Goal: Complete application form

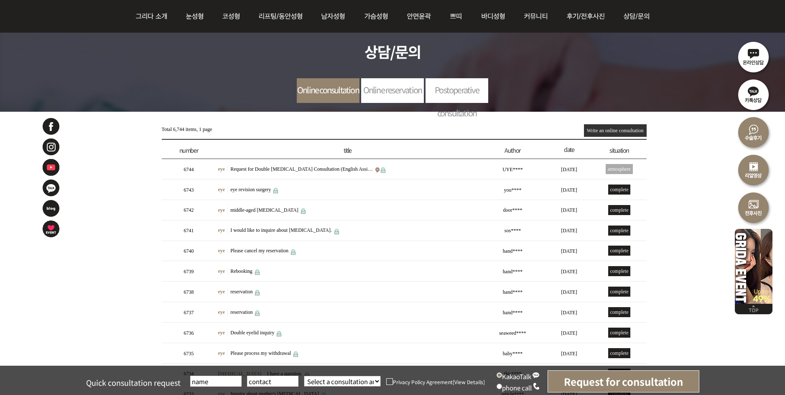
scroll to position [84, 0]
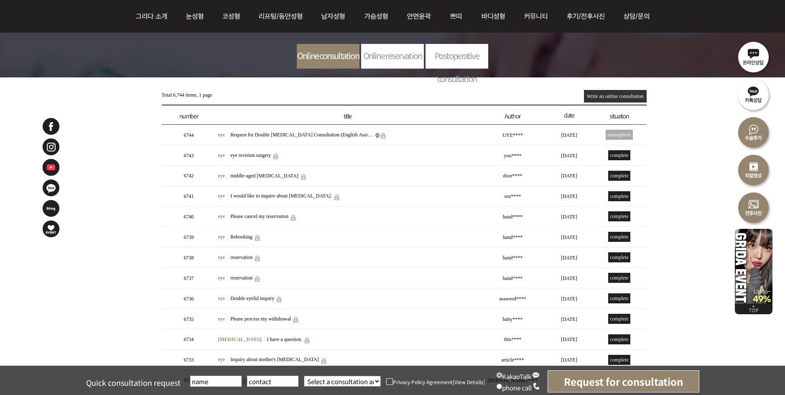
click at [198, 380] on input "text" at bounding box center [215, 381] width 51 height 11
click at [288, 386] on input "text" at bounding box center [272, 381] width 51 height 11
click at [286, 385] on input "text" at bounding box center [272, 381] width 51 height 11
drag, startPoint x: 273, startPoint y: 382, endPoint x: 232, endPoint y: 384, distance: 40.6
click at [272, 382] on input "text" at bounding box center [272, 381] width 51 height 11
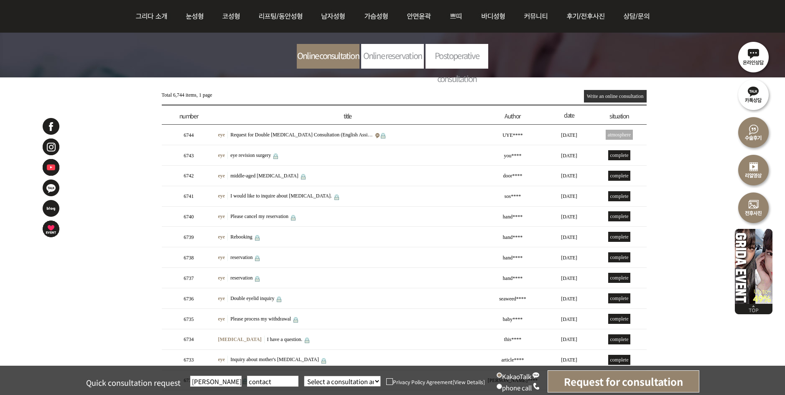
click at [214, 383] on input "Uyen" at bounding box center [215, 381] width 51 height 11
type input "U"
type input "Uyen"
click at [272, 382] on input "text" at bounding box center [272, 381] width 51 height 11
type input "01088630120"
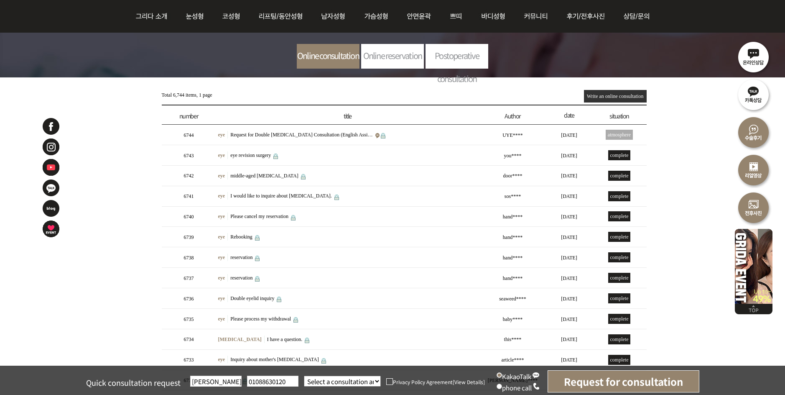
click at [376, 380] on select "Select a consultation area eye nose During/Lifting breast augmentation facial c…" at bounding box center [342, 381] width 77 height 11
select select "눈"
click at [304, 376] on select "Select a consultation area eye nose During/Lifting breast augmentation facial c…" at bounding box center [342, 381] width 77 height 11
click at [587, 378] on input "Request for consultation" at bounding box center [624, 381] width 152 height 22
type input "0"
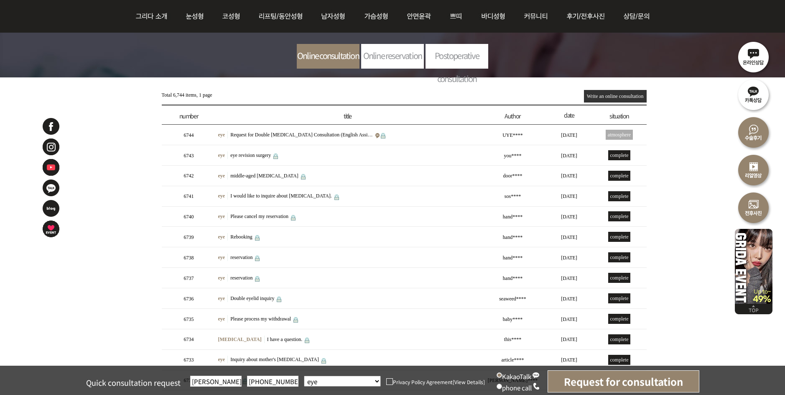
type input "010-8863-0120"
click at [587, 384] on input "Request for consultation" at bounding box center [624, 381] width 152 height 22
click at [389, 381] on img at bounding box center [389, 381] width 7 height 7
click at [0, 0] on input "Privacy Policy Agreement" at bounding box center [0, 0] width 0 height 0
click at [580, 381] on input "Request for consultation" at bounding box center [624, 381] width 152 height 22
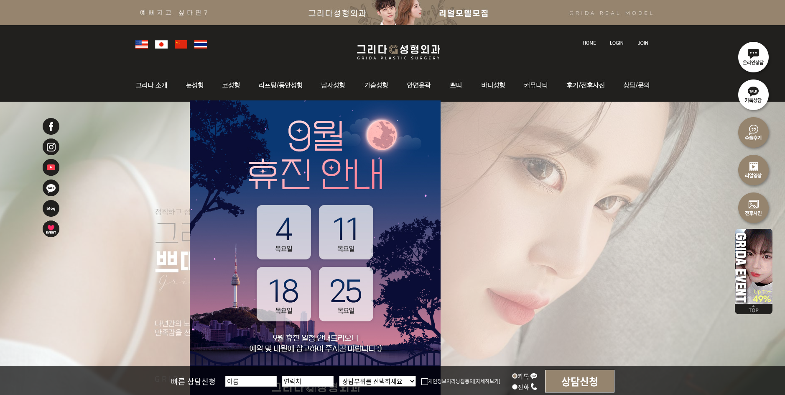
click at [176, 49] on li at bounding box center [185, 44] width 20 height 12
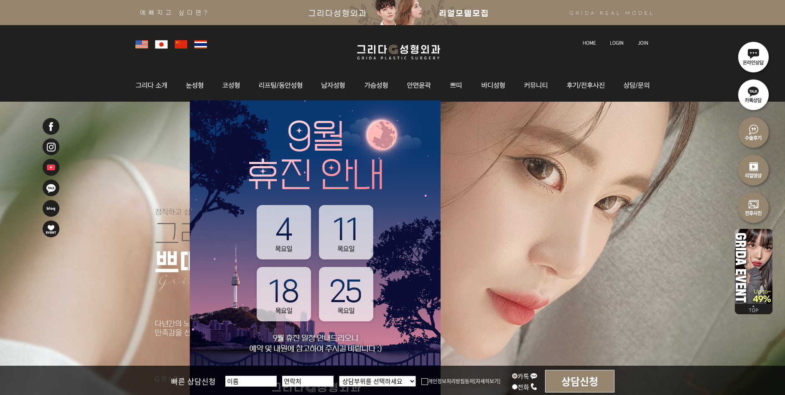
click at [179, 47] on img at bounding box center [181, 44] width 13 height 8
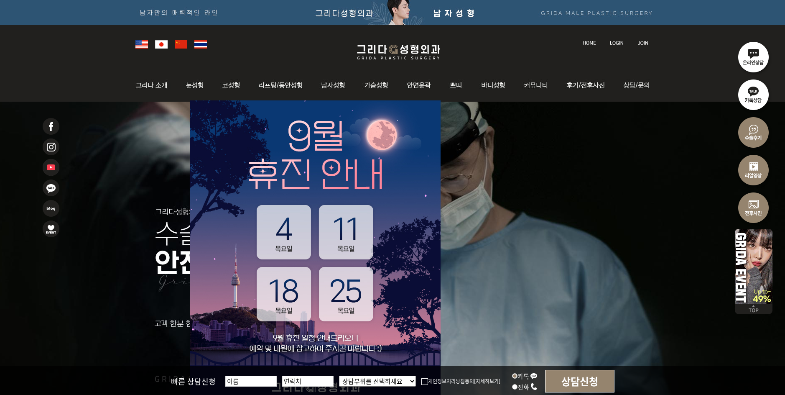
click at [157, 43] on img at bounding box center [161, 44] width 13 height 8
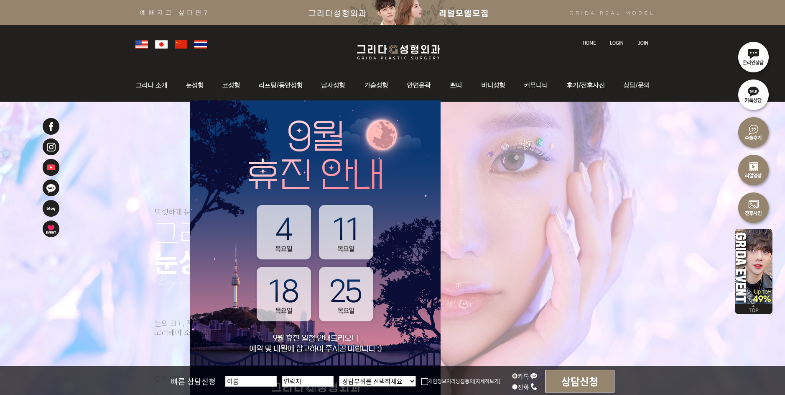
click at [136, 46] on img at bounding box center [142, 44] width 13 height 8
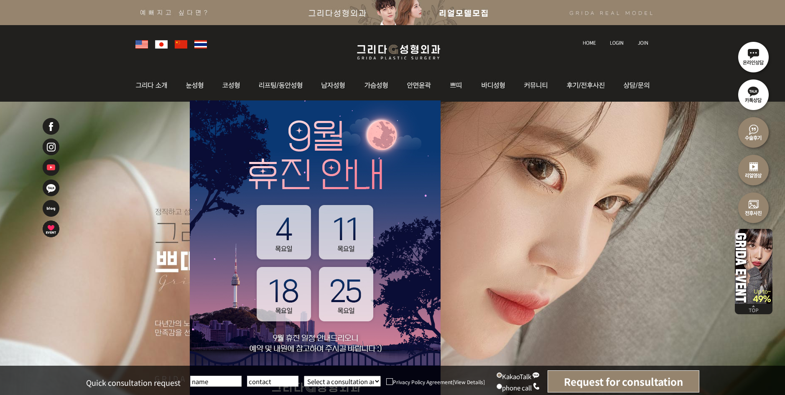
click at [752, 136] on img at bounding box center [754, 132] width 38 height 38
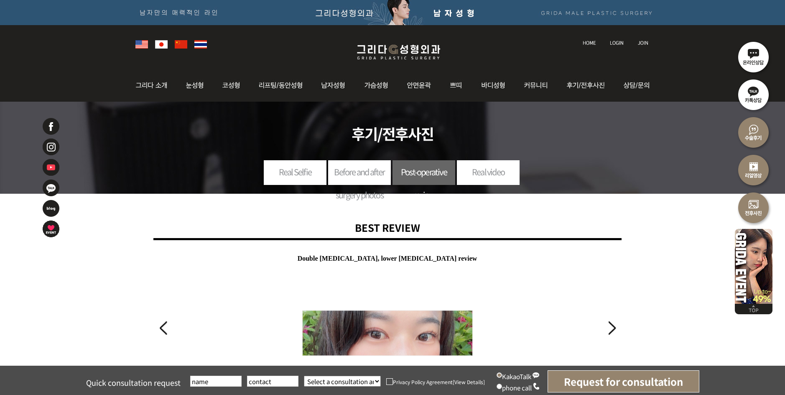
click at [749, 97] on img at bounding box center [754, 94] width 38 height 38
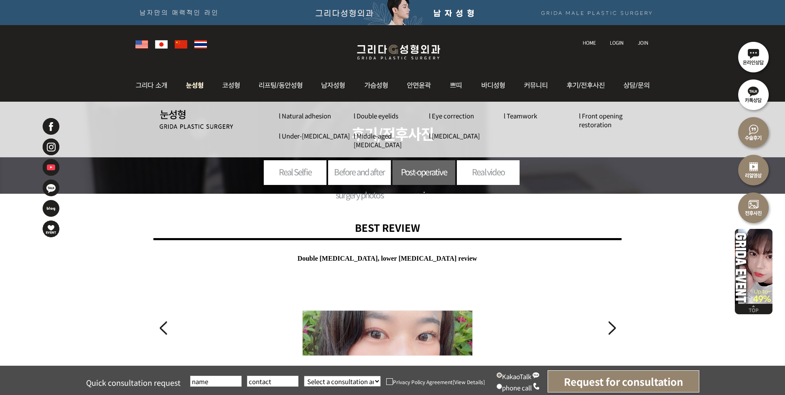
click at [382, 112] on font "l Double eyelids" at bounding box center [376, 115] width 45 height 9
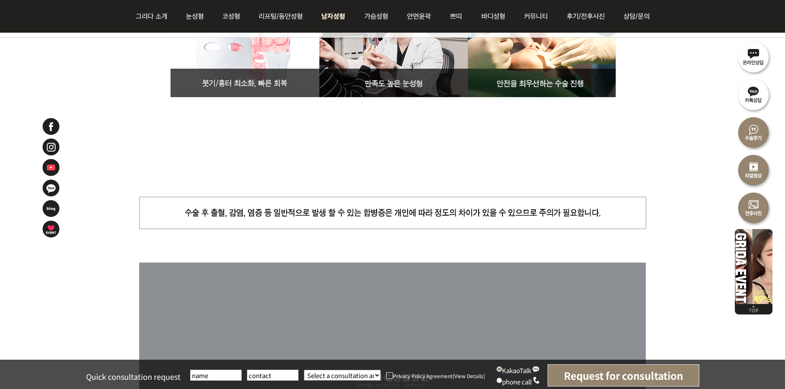
scroll to position [2007, 0]
